Goal: Task Accomplishment & Management: Use online tool/utility

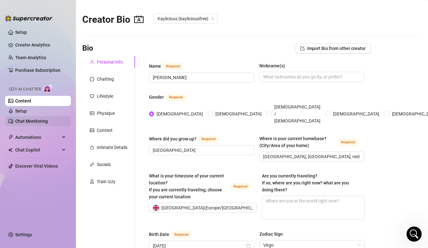
scroll to position [551, 0]
click at [27, 110] on link "Setup" at bounding box center [21, 110] width 12 height 5
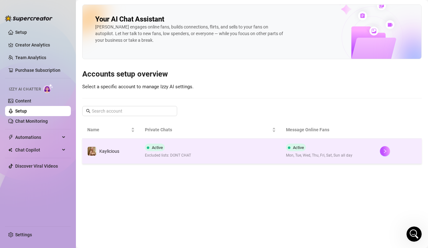
click at [217, 156] on td "Active Excluded lists: DONT CHAT" at bounding box center [210, 150] width 141 height 25
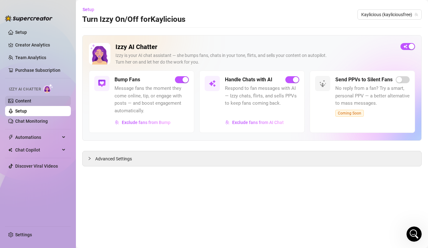
click at [31, 103] on link "Content" at bounding box center [23, 100] width 16 height 5
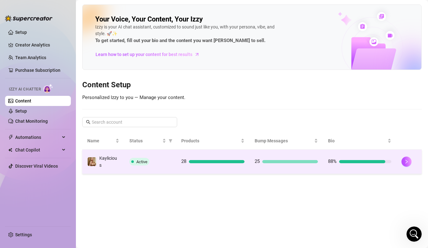
click at [199, 166] on td "28" at bounding box center [212, 162] width 73 height 24
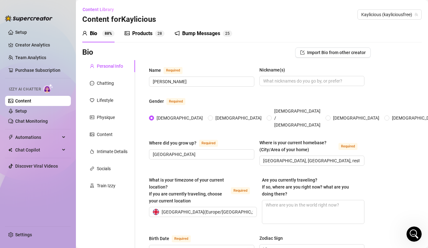
click at [146, 34] on div "Products" at bounding box center [142, 34] width 20 height 8
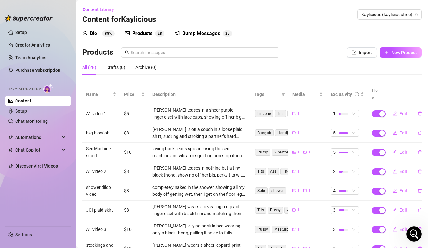
click at [97, 32] on div "Bio 88%" at bounding box center [98, 34] width 32 height 8
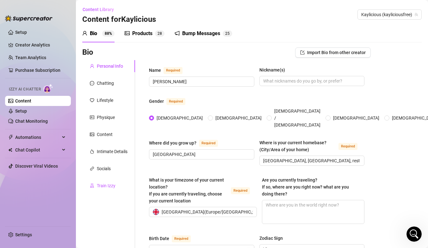
click at [108, 189] on div "Train Izzy" at bounding box center [106, 185] width 19 height 7
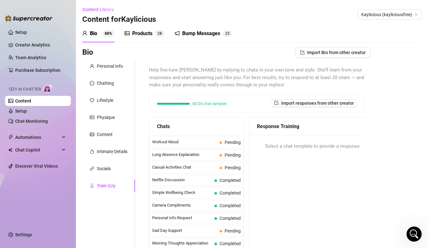
scroll to position [551, 0]
